Goal: Obtain resource: Obtain resource

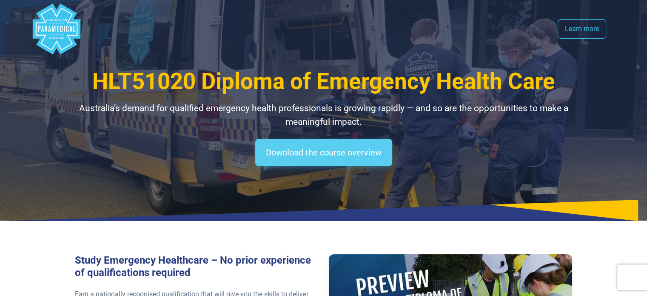
click at [317, 155] on link "Download the course overview" at bounding box center [323, 152] width 137 height 27
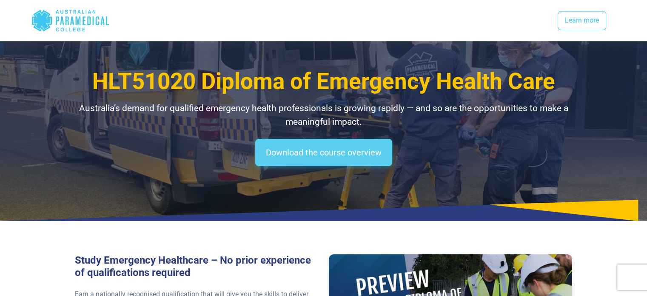
scroll to position [1131, 0]
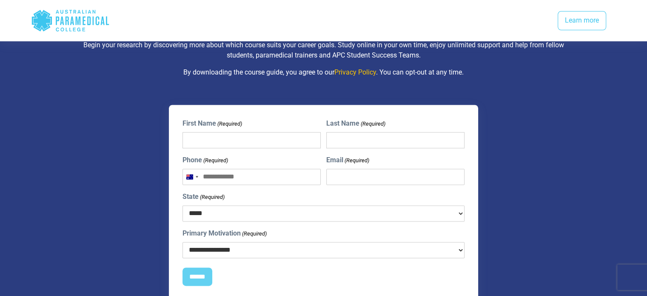
click at [112, 83] on div "Download your free course overview Begin your research by discovering more abou…" at bounding box center [324, 162] width 596 height 349
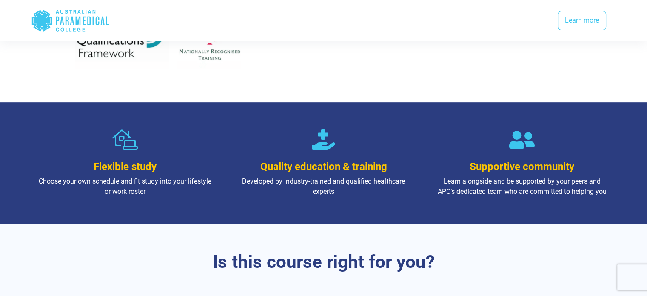
scroll to position [426, 0]
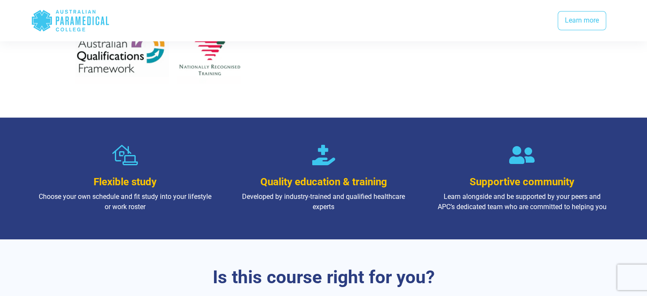
click at [301, 192] on p "Developed by industry-trained and qualified healthcare experts" at bounding box center [323, 202] width 175 height 20
click at [467, 192] on p "Learn alongside and be supported by your peers and APC’s dedicated team who are…" at bounding box center [522, 202] width 175 height 20
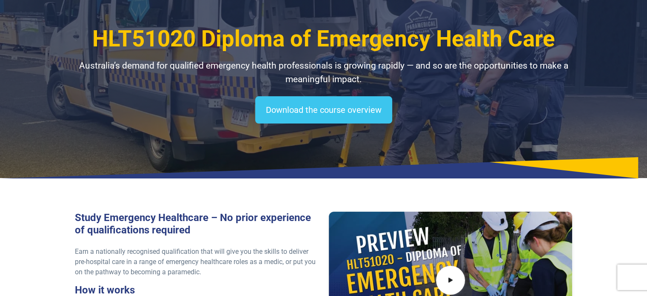
scroll to position [0, 0]
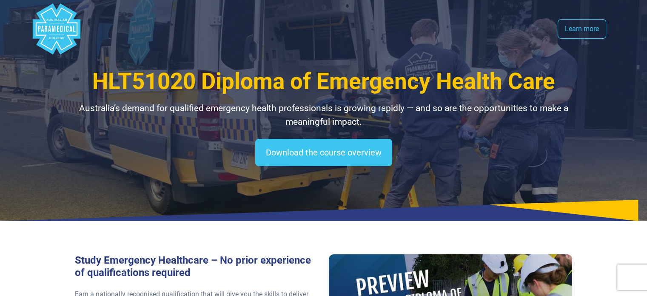
drag, startPoint x: 585, startPoint y: 26, endPoint x: 578, endPoint y: 32, distance: 9.5
click at [585, 26] on link "Learn more" at bounding box center [582, 29] width 49 height 20
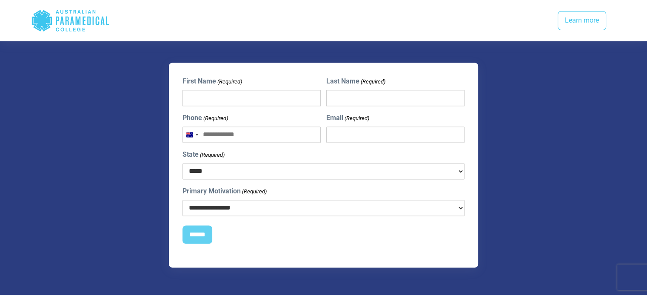
scroll to position [1173, 0]
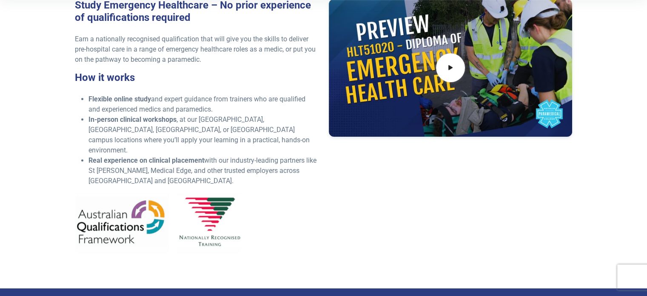
scroll to position [255, 0]
